Goal: Task Accomplishment & Management: Manage account settings

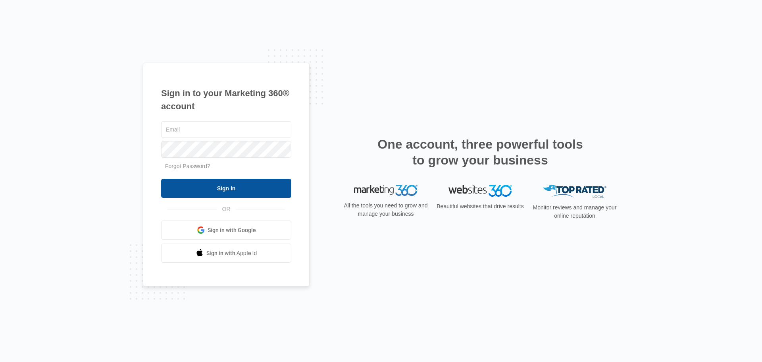
type input "[PERSON_NAME][EMAIL_ADDRESS][DOMAIN_NAME]"
click at [233, 189] on input "Sign In" at bounding box center [226, 188] width 130 height 19
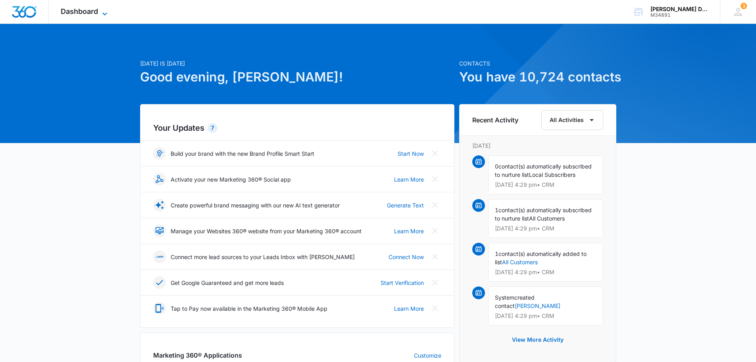
click at [68, 14] on span "Dashboard" at bounding box center [79, 11] width 37 height 8
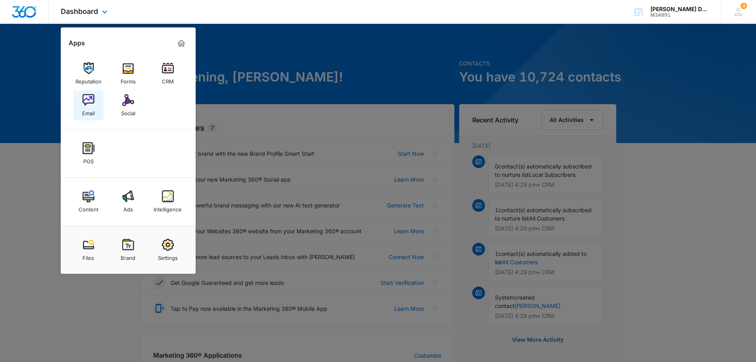
click at [88, 101] on img at bounding box center [89, 100] width 12 height 12
